Goal: Task Accomplishment & Management: Use online tool/utility

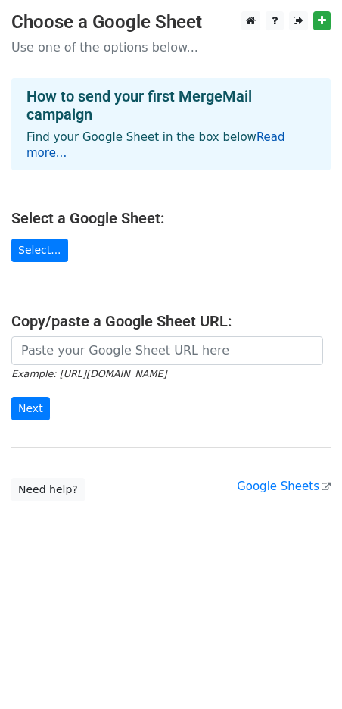
click at [252, 134] on link "Read more..." at bounding box center [155, 145] width 259 height 30
click at [144, 209] on h4 "Select a Google Sheet:" at bounding box center [170, 218] width 319 height 18
click at [39, 238] on link "Select..." at bounding box center [39, 249] width 57 height 23
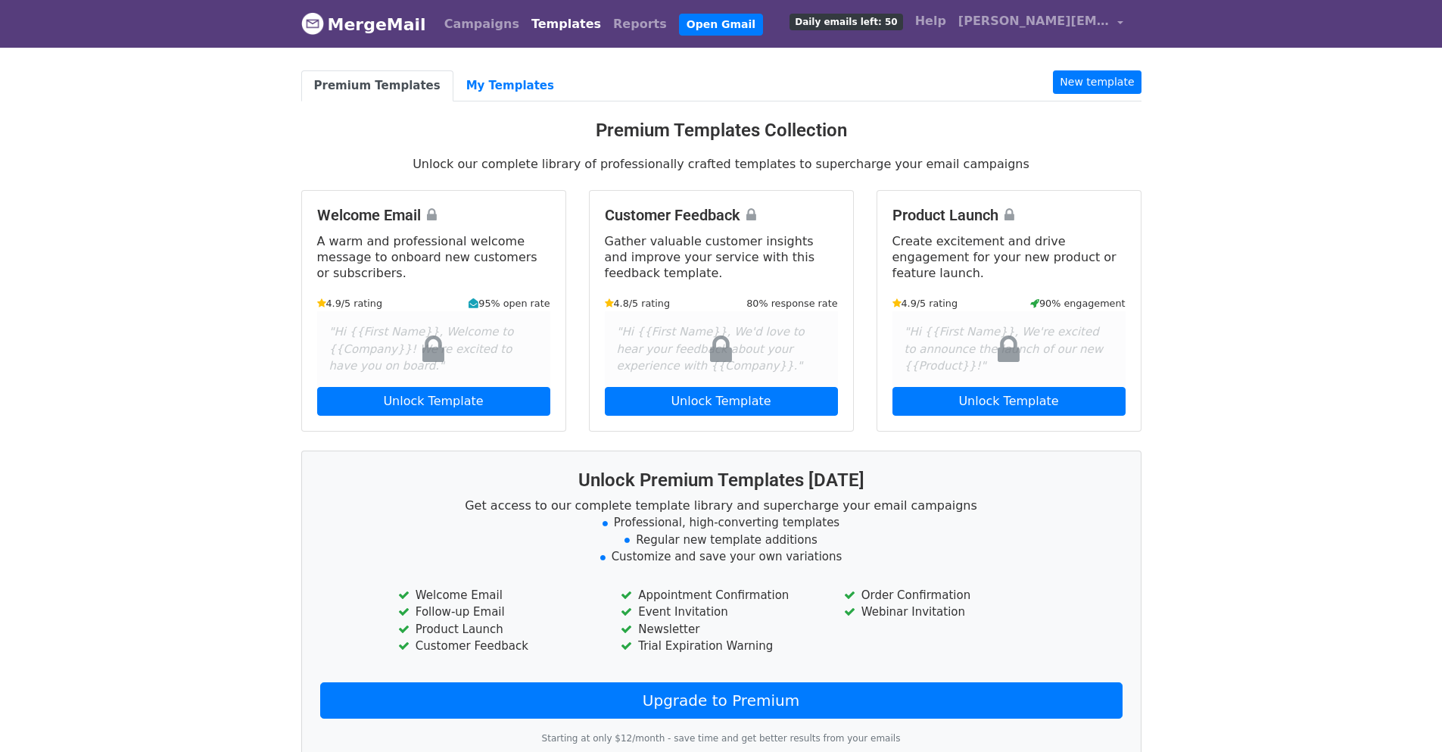
click at [1158, 84] on body "MergeMail Campaigns Templates Reports Open Gmail Daily emails left: 50 Help [PE…" at bounding box center [721, 414] width 1442 height 829
click at [1107, 81] on link "New template" at bounding box center [1097, 81] width 88 height 23
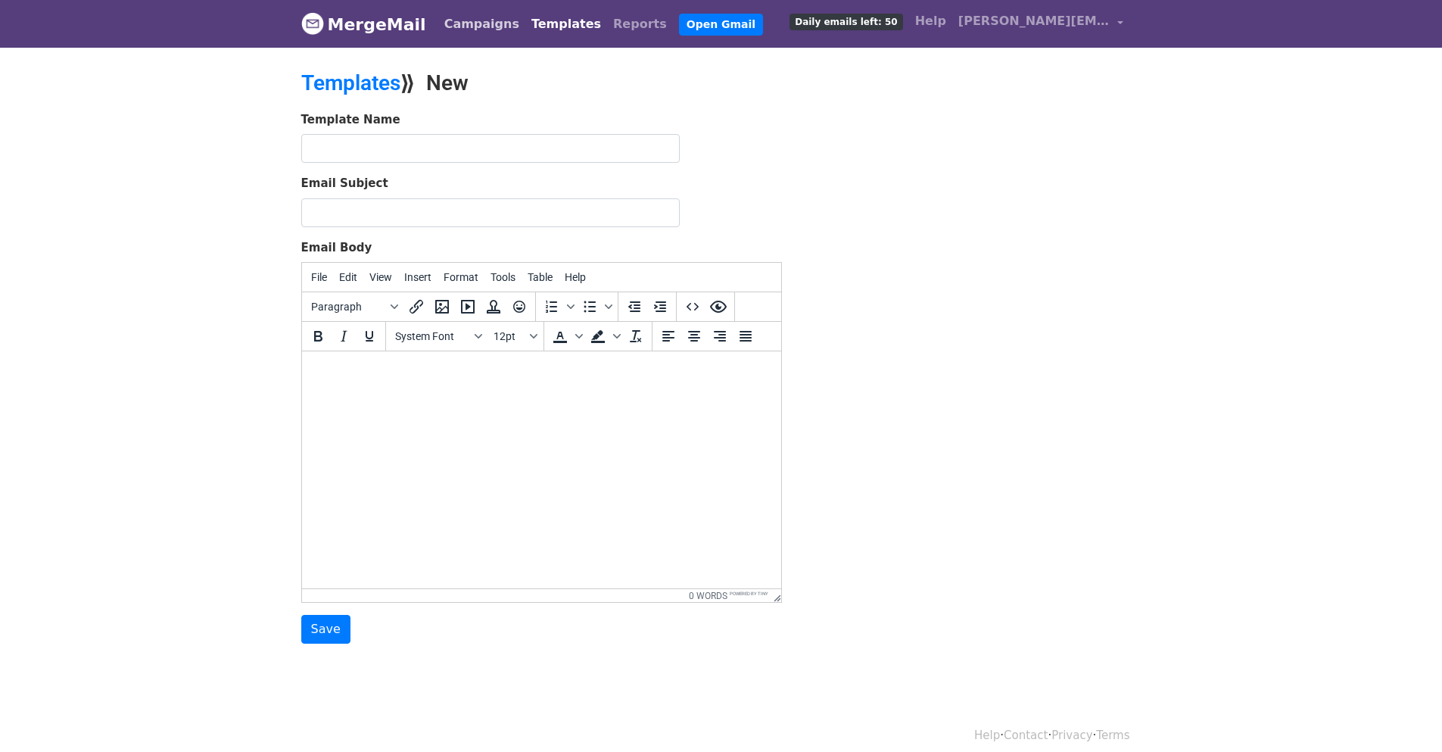
click at [447, 28] on link "Campaigns" at bounding box center [481, 24] width 87 height 30
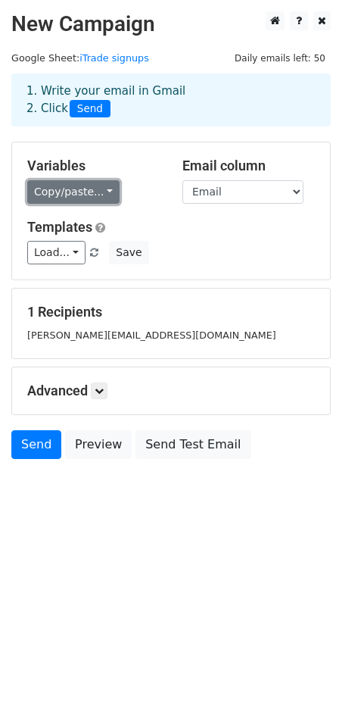
click at [101, 187] on link "Copy/paste..." at bounding box center [73, 191] width 92 height 23
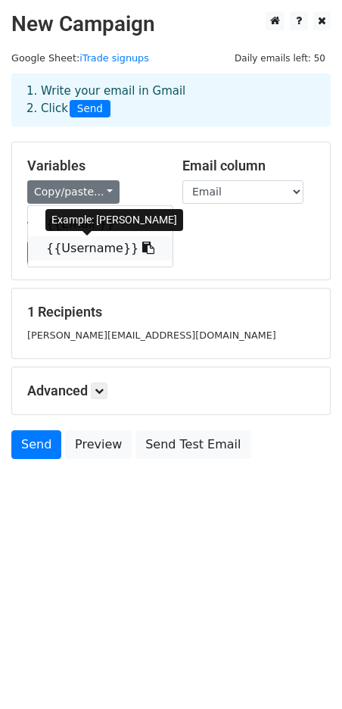
click at [82, 251] on link "{{Username}}" at bounding box center [100, 248] width 145 height 24
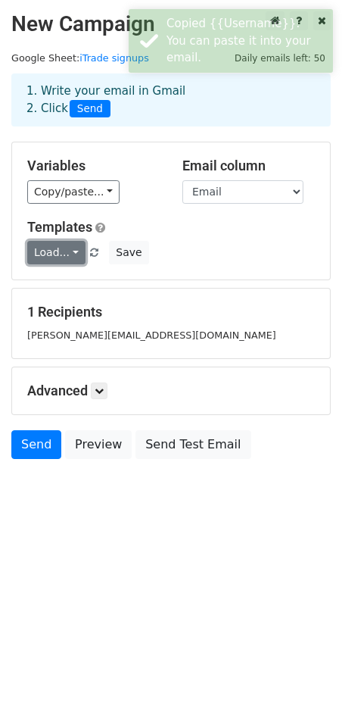
click at [67, 255] on link "Load..." at bounding box center [56, 252] width 58 height 23
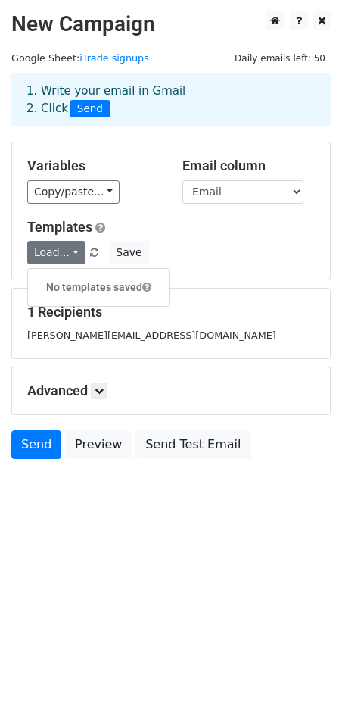
click at [176, 232] on h5 "Templates" at bounding box center [171, 227] width 288 height 17
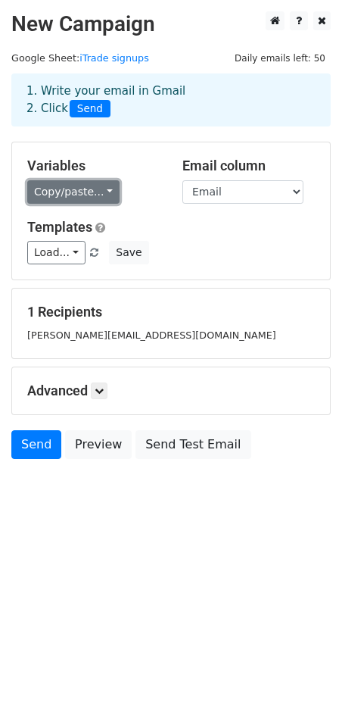
click at [101, 192] on link "Copy/paste..." at bounding box center [73, 191] width 92 height 23
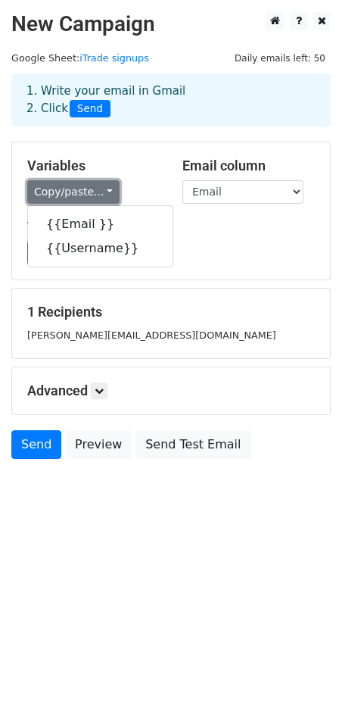
click at [102, 189] on link "Copy/paste..." at bounding box center [73, 191] width 92 height 23
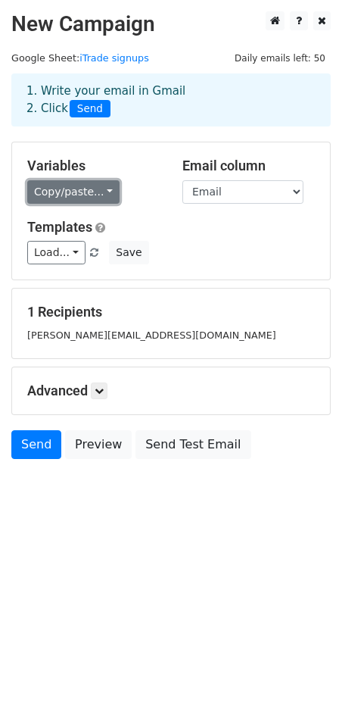
click at [102, 189] on link "Copy/paste..." at bounding box center [73, 191] width 92 height 23
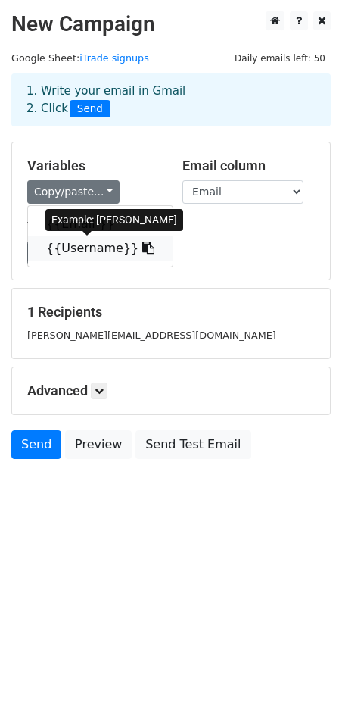
click at [91, 248] on link "{{Username}}" at bounding box center [100, 248] width 145 height 24
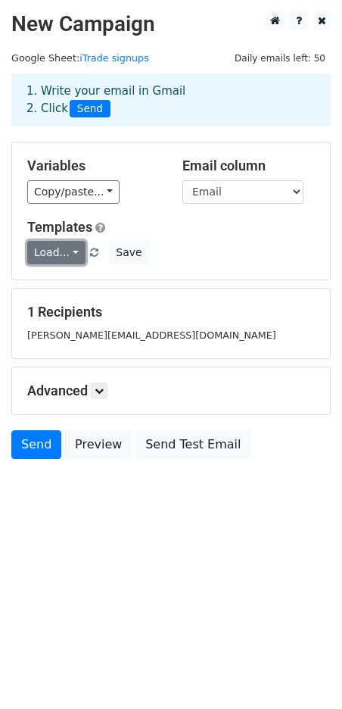
click at [71, 254] on link "Load..." at bounding box center [56, 252] width 58 height 23
click at [104, 389] on icon at bounding box center [99, 390] width 9 height 9
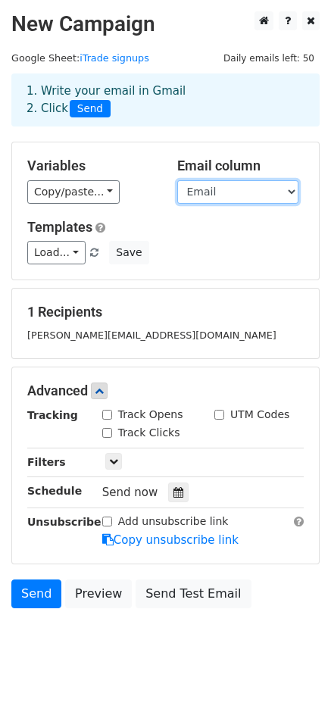
click at [268, 197] on select "Email Username" at bounding box center [237, 191] width 121 height 23
select select "Username"
click at [177, 180] on select "Email Username" at bounding box center [237, 191] width 121 height 23
